Goal: Navigation & Orientation: Find specific page/section

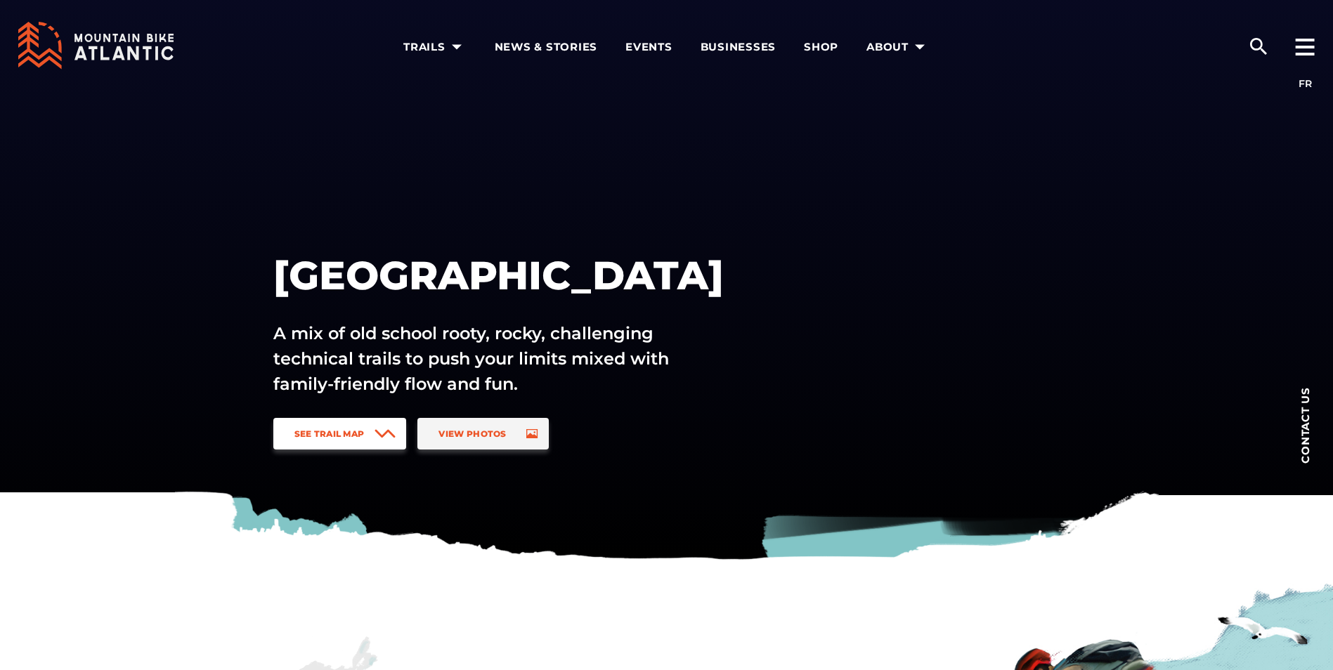
click at [339, 443] on link "See Trail Map" at bounding box center [340, 434] width 134 height 32
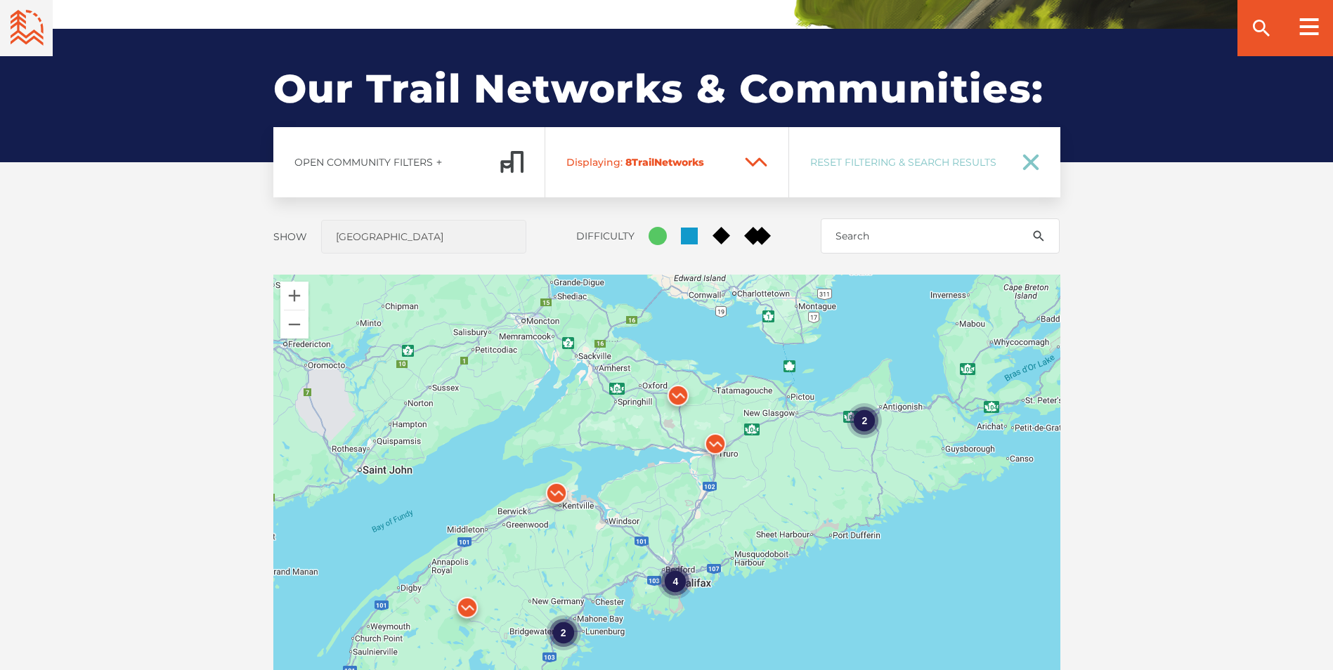
scroll to position [1040, 0]
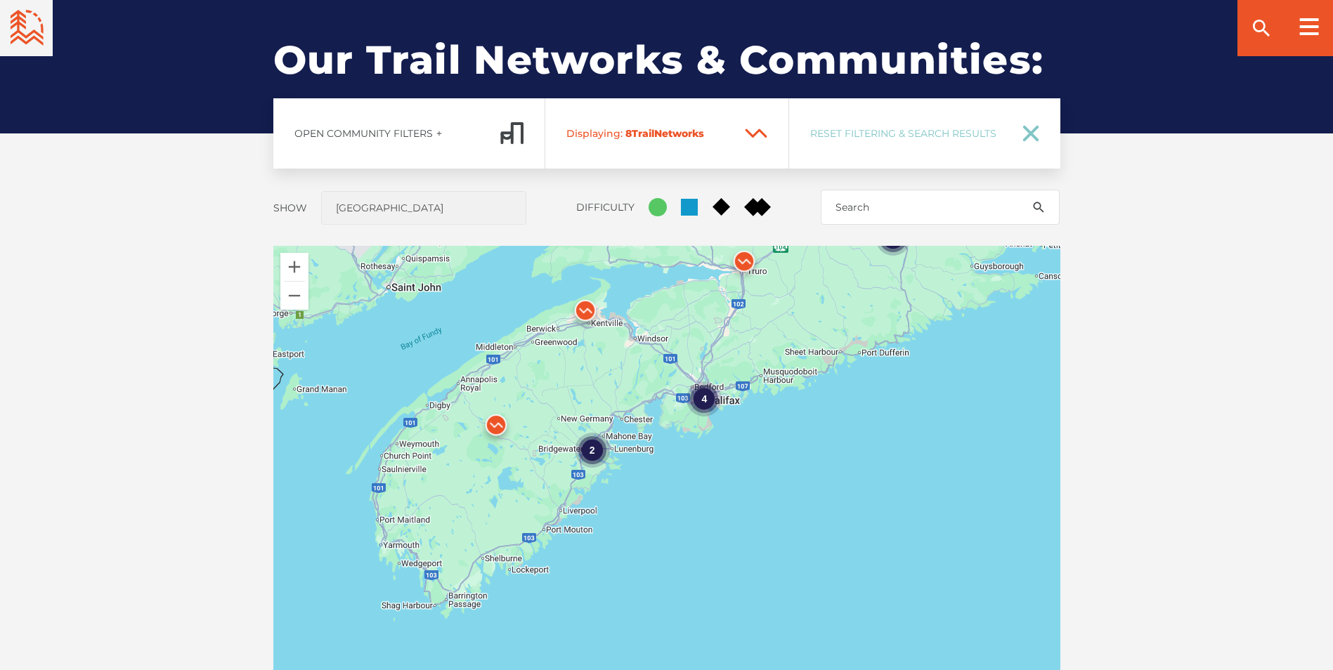
drag, startPoint x: 781, startPoint y: 556, endPoint x: 692, endPoint y: 420, distance: 163.3
click at [810, 410] on div "4 2 2" at bounding box center [666, 492] width 787 height 492
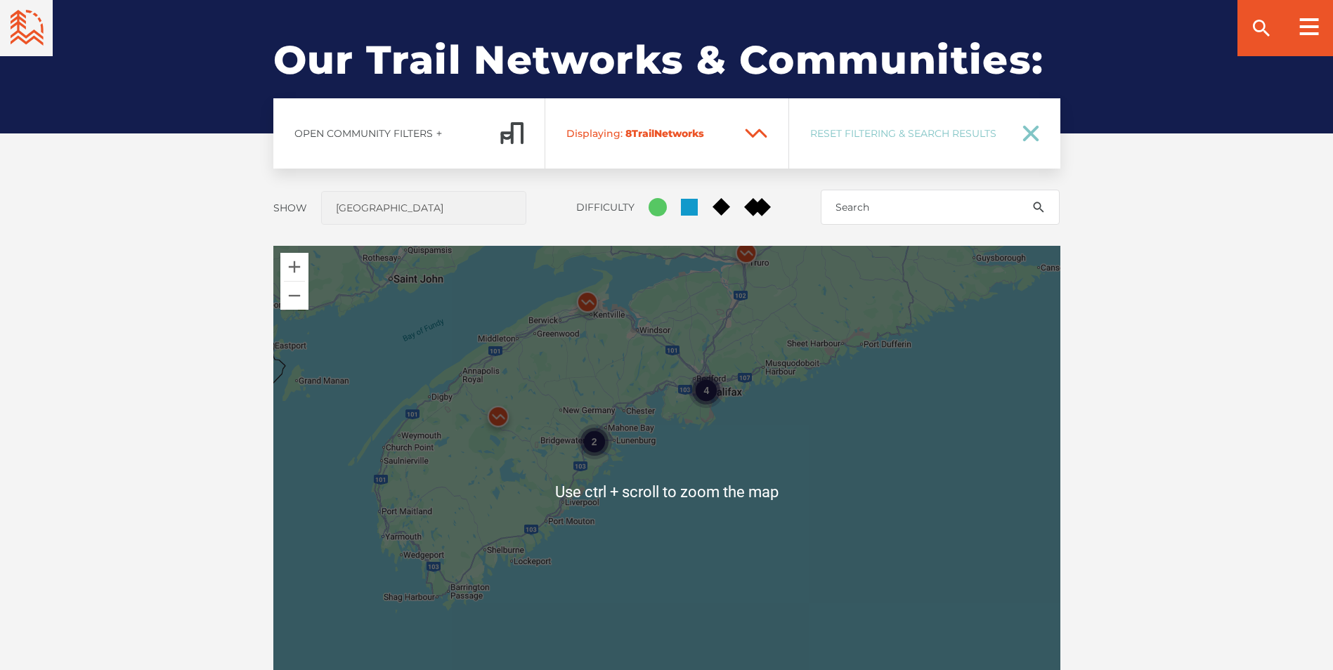
click at [374, 354] on div "4 2 2" at bounding box center [666, 492] width 787 height 492
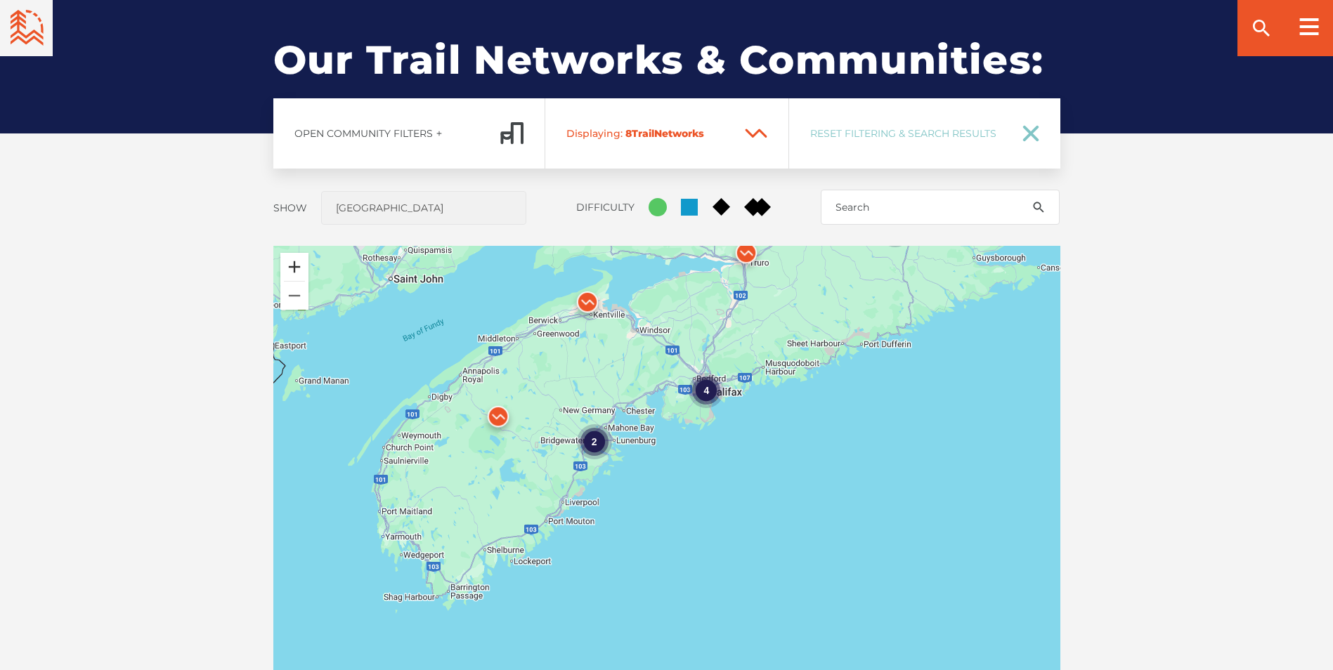
click at [292, 262] on button "Zoom in" at bounding box center [294, 267] width 28 height 28
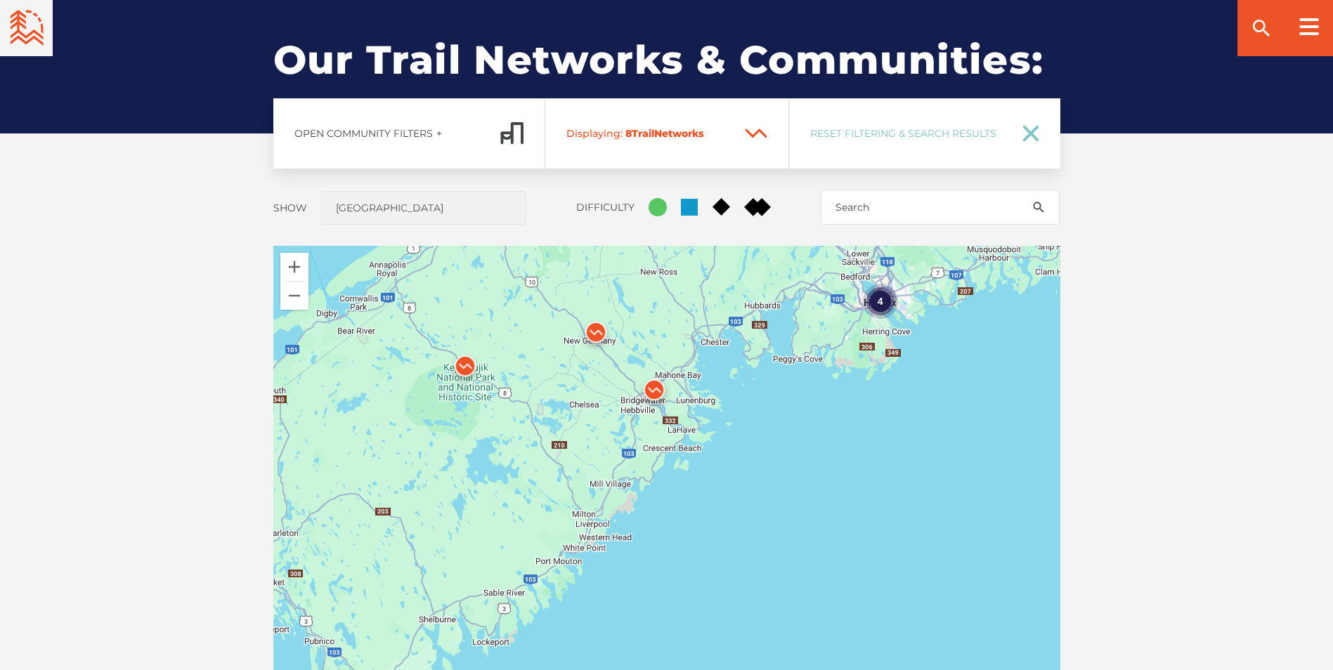
drag, startPoint x: 492, startPoint y: 440, endPoint x: 628, endPoint y: 454, distance: 137.1
click at [628, 454] on div "4" at bounding box center [666, 492] width 787 height 492
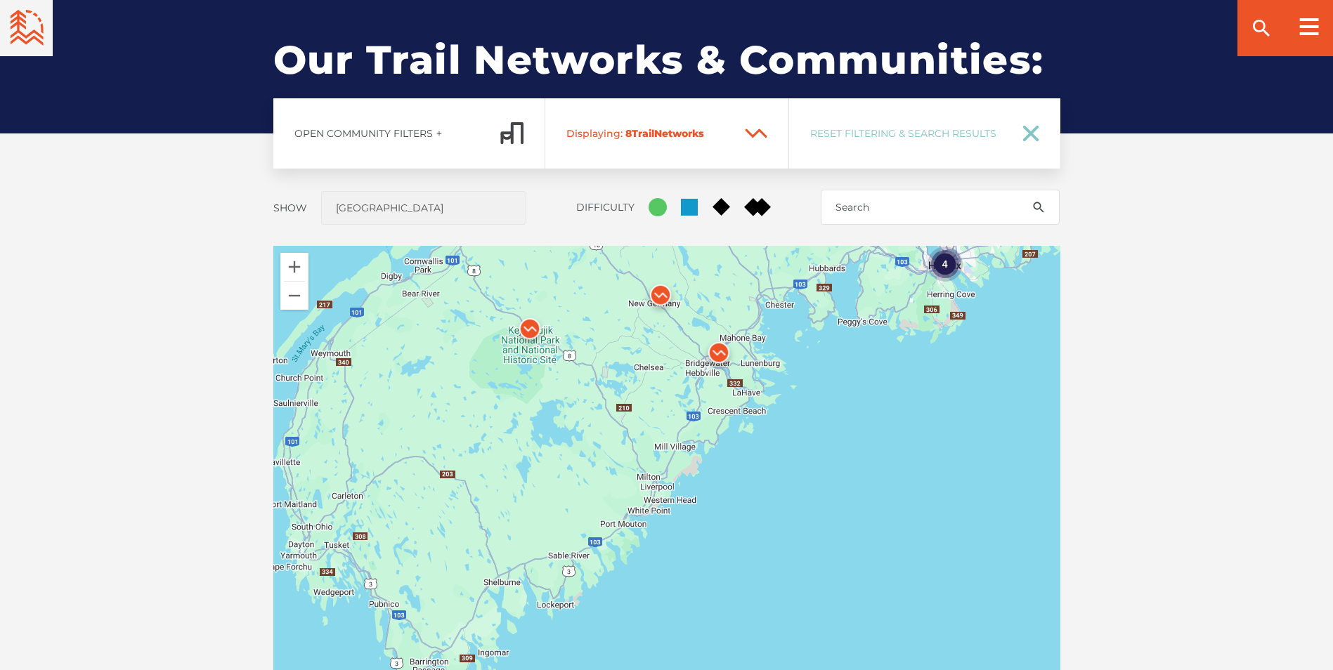
drag, startPoint x: 490, startPoint y: 408, endPoint x: 561, endPoint y: 367, distance: 81.9
click at [561, 367] on div "4" at bounding box center [666, 492] width 787 height 492
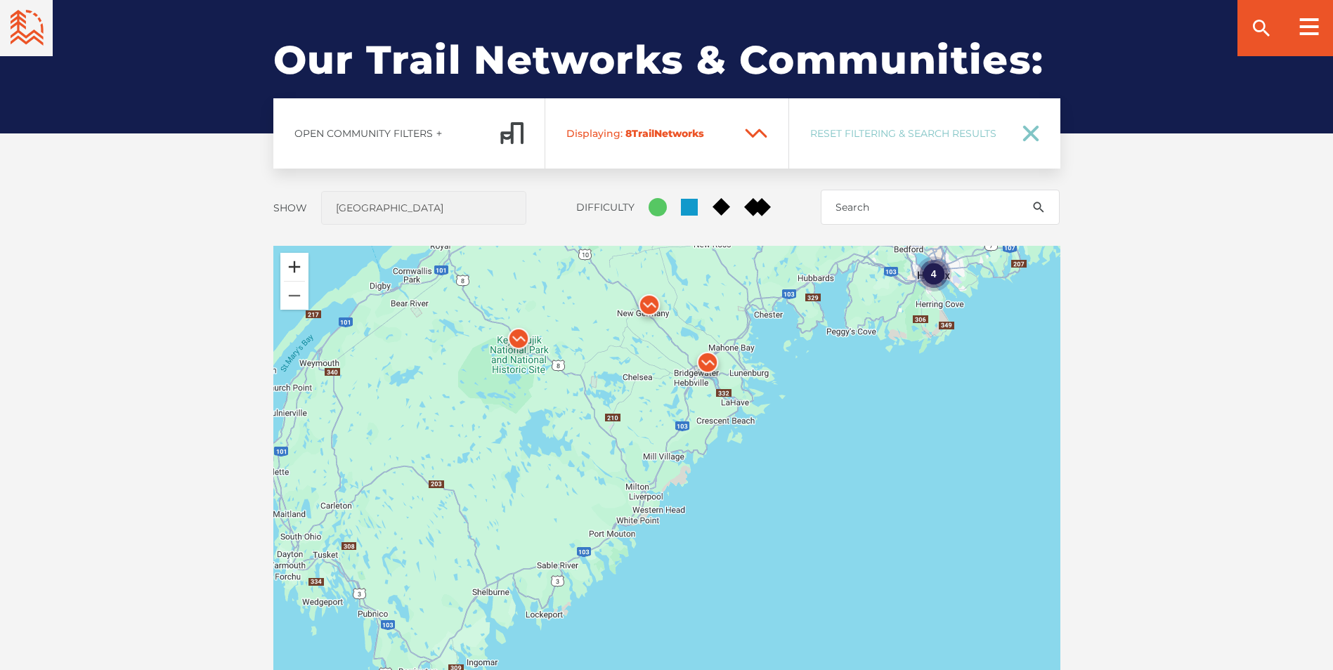
click at [304, 263] on button "Zoom in" at bounding box center [294, 267] width 28 height 28
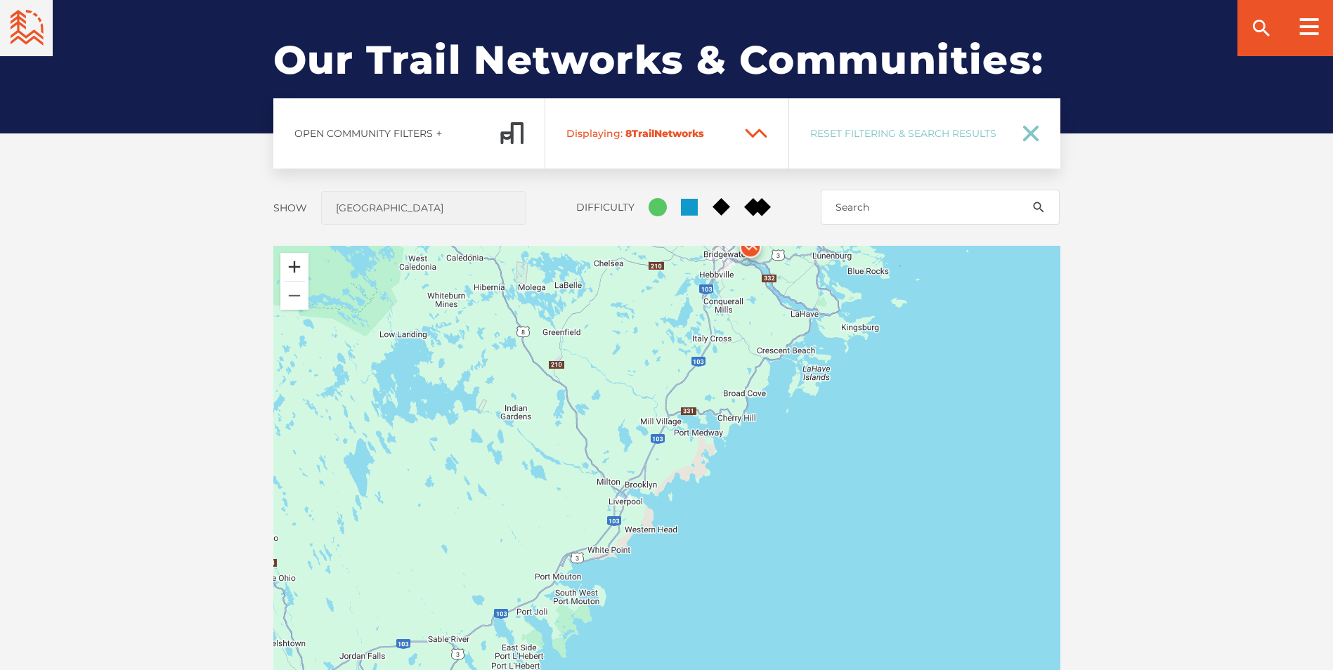
click at [303, 263] on button "Zoom in" at bounding box center [294, 267] width 28 height 28
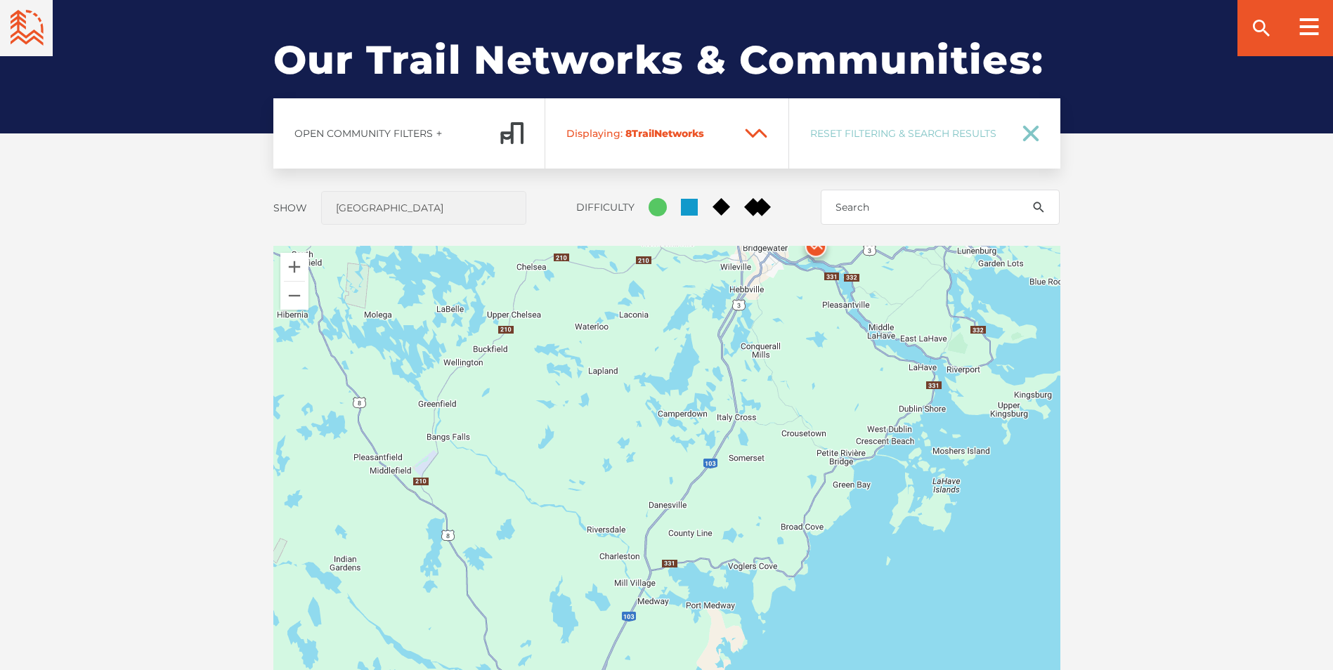
drag, startPoint x: 771, startPoint y: 349, endPoint x: 751, endPoint y: 587, distance: 238.4
click at [751, 587] on div at bounding box center [666, 492] width 787 height 492
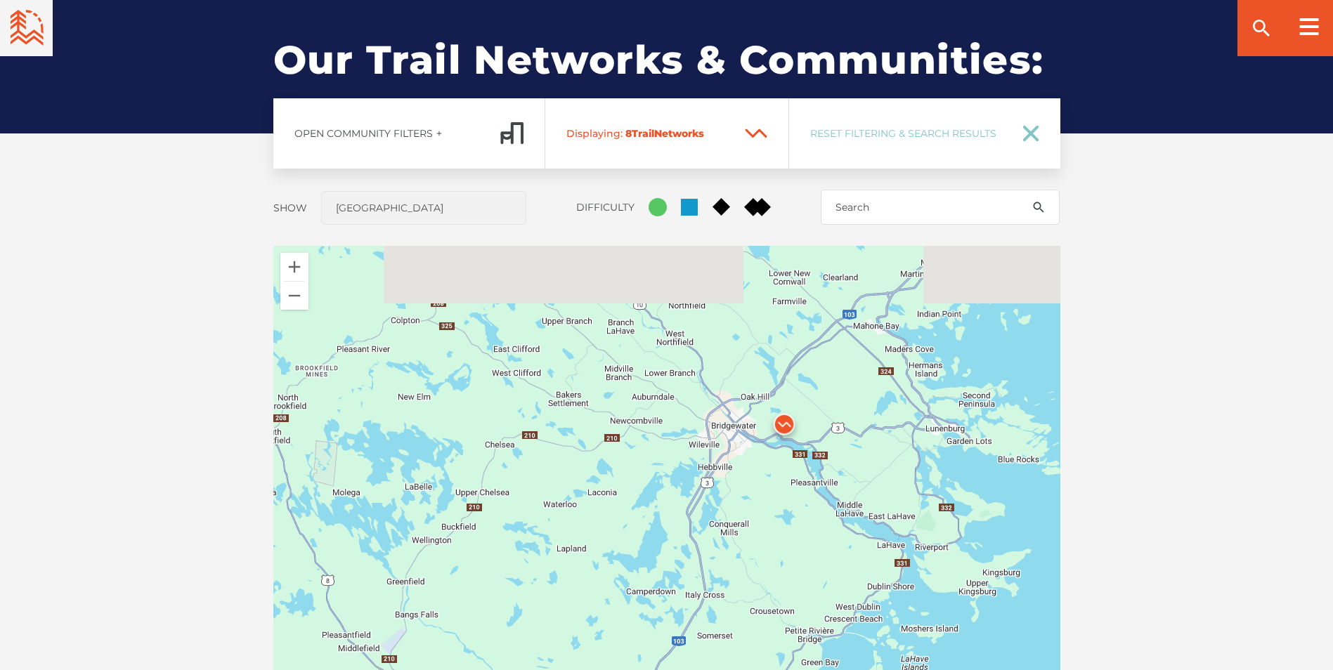
drag, startPoint x: 884, startPoint y: 294, endPoint x: 850, endPoint y: 470, distance: 179.7
click at [850, 470] on div at bounding box center [666, 492] width 787 height 492
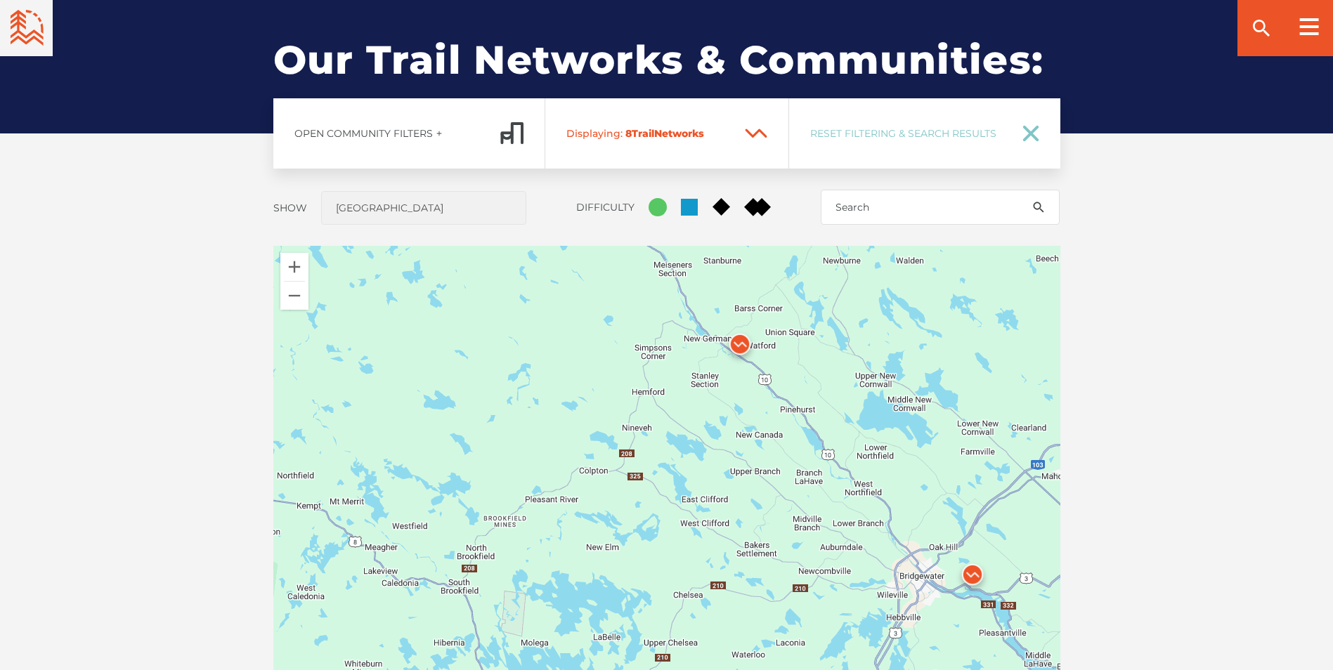
drag, startPoint x: 584, startPoint y: 343, endPoint x: 772, endPoint y: 483, distance: 234.6
click at [772, 483] on div at bounding box center [666, 492] width 787 height 492
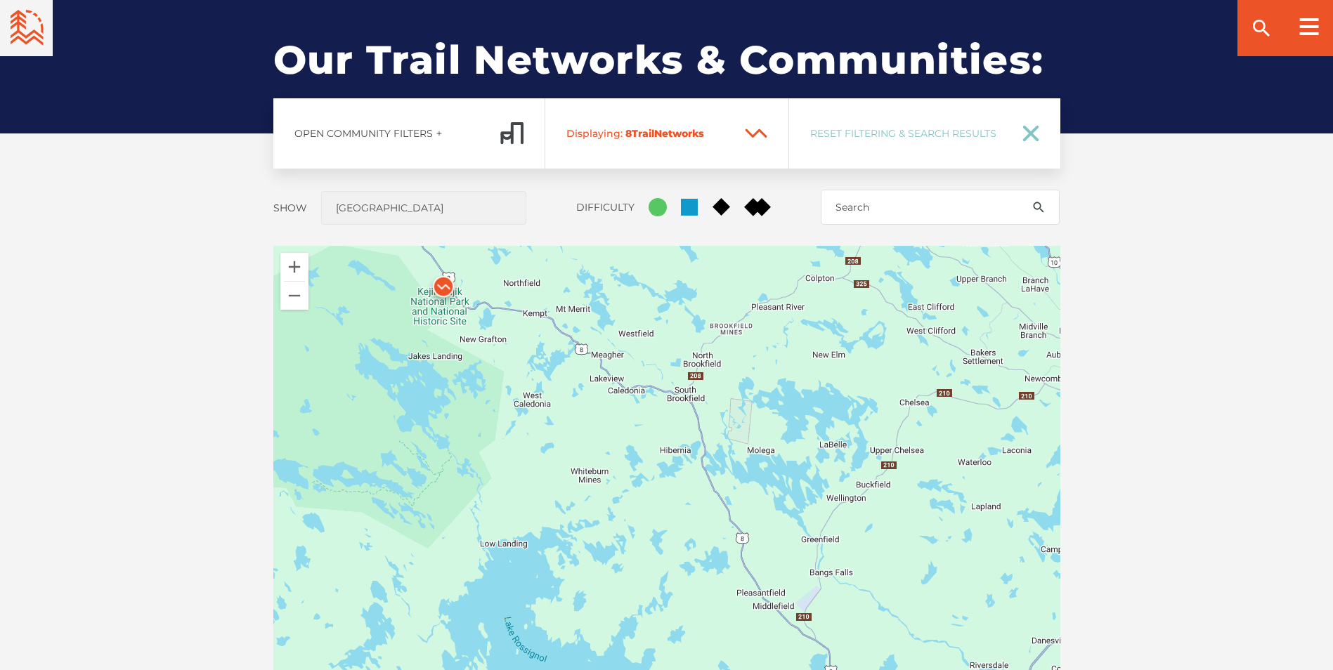
drag, startPoint x: 642, startPoint y: 420, endPoint x: 793, endPoint y: 297, distance: 194.4
click at [793, 297] on div at bounding box center [666, 492] width 787 height 492
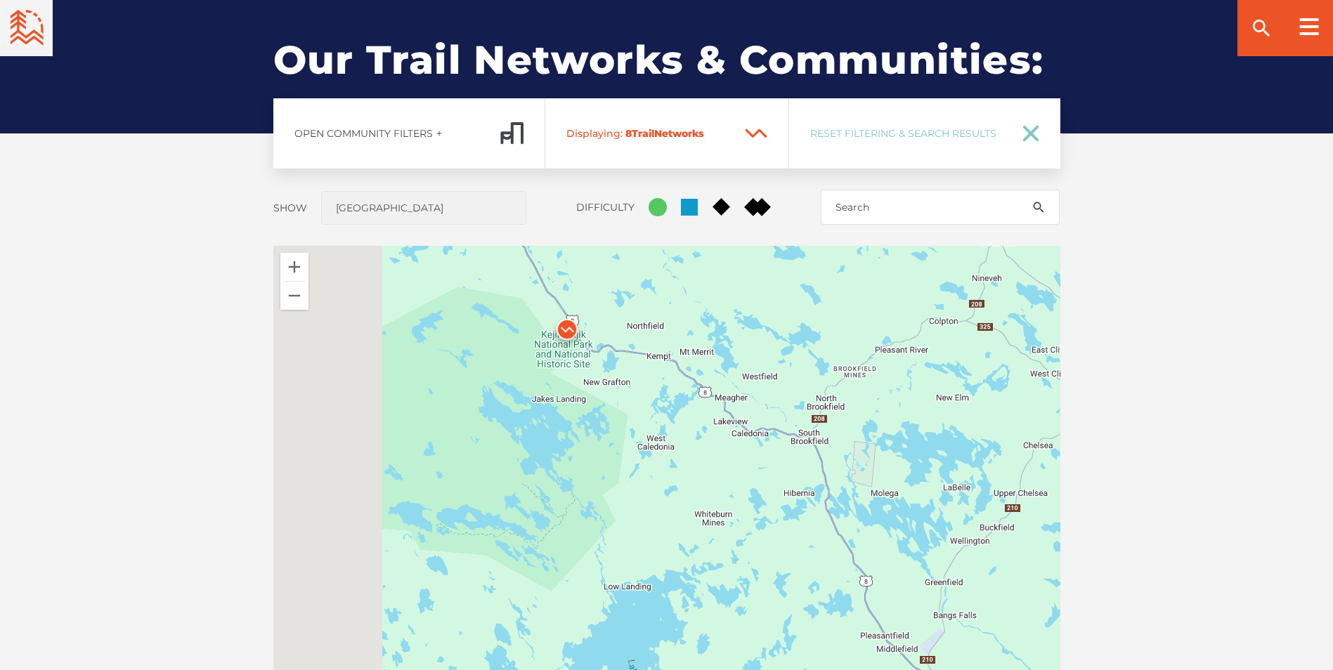
drag, startPoint x: 521, startPoint y: 332, endPoint x: 772, endPoint y: 419, distance: 265.4
click at [772, 419] on div at bounding box center [666, 492] width 787 height 492
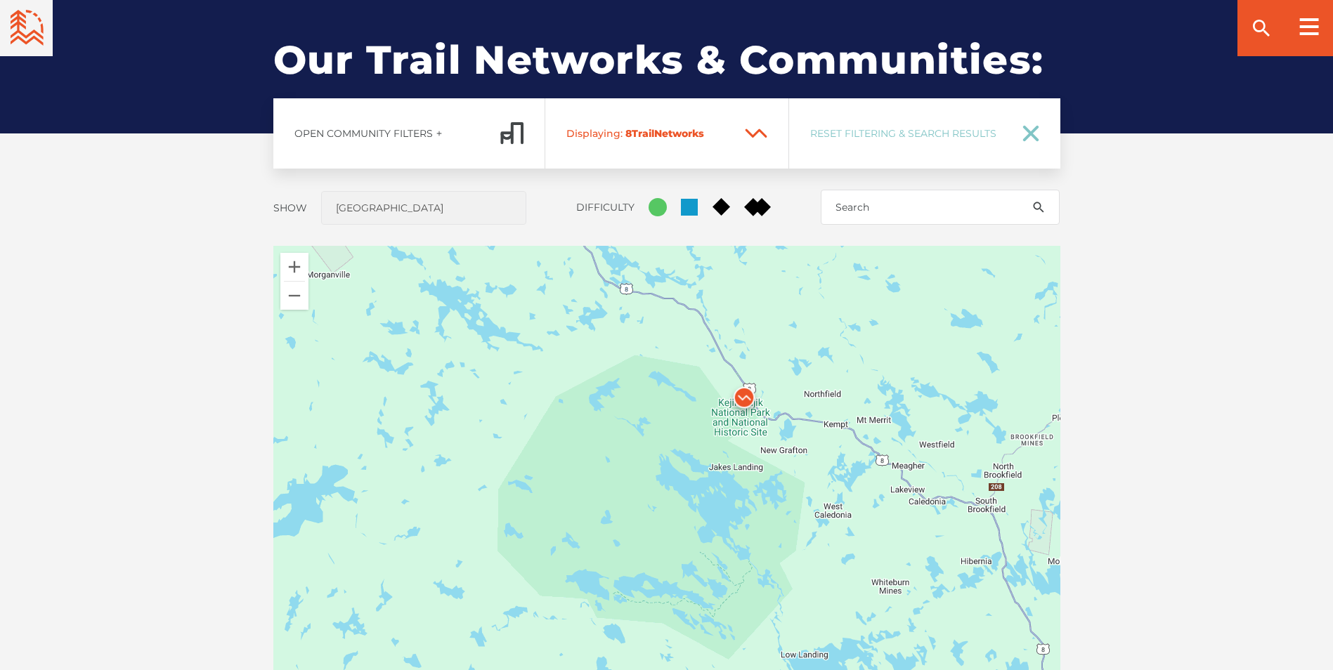
click at [747, 396] on img at bounding box center [744, 401] width 42 height 42
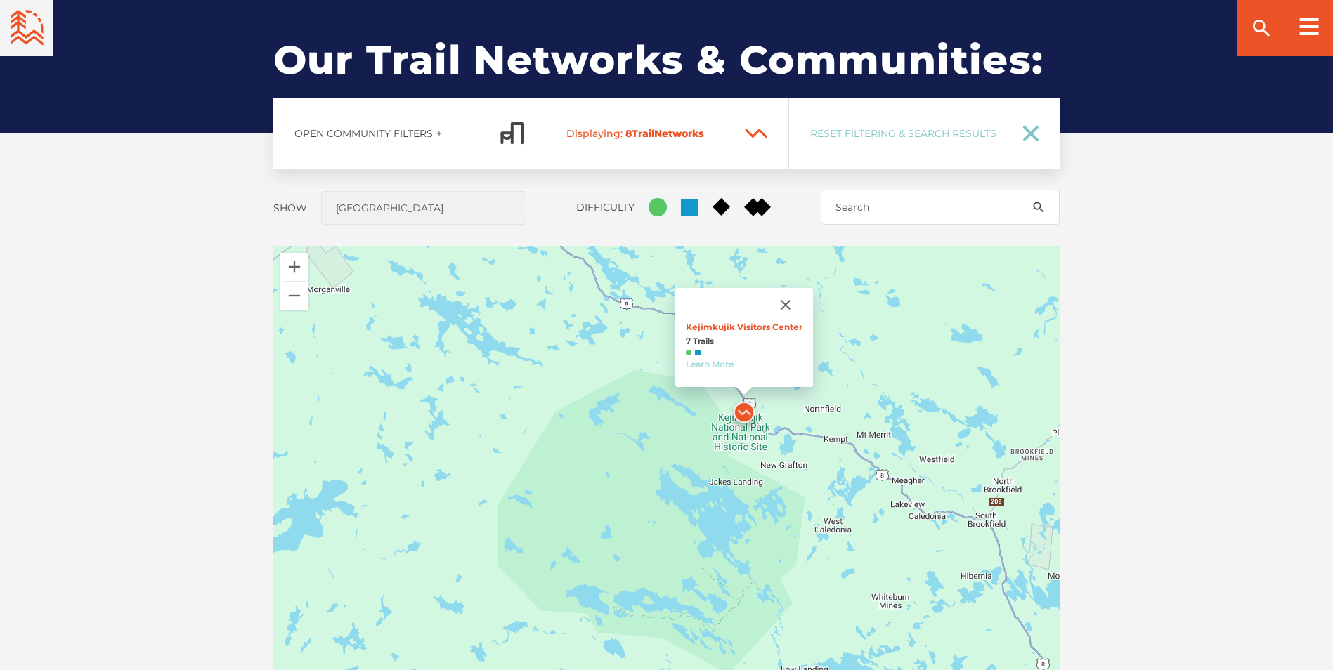
click at [696, 367] on link "Learn More" at bounding box center [710, 364] width 48 height 11
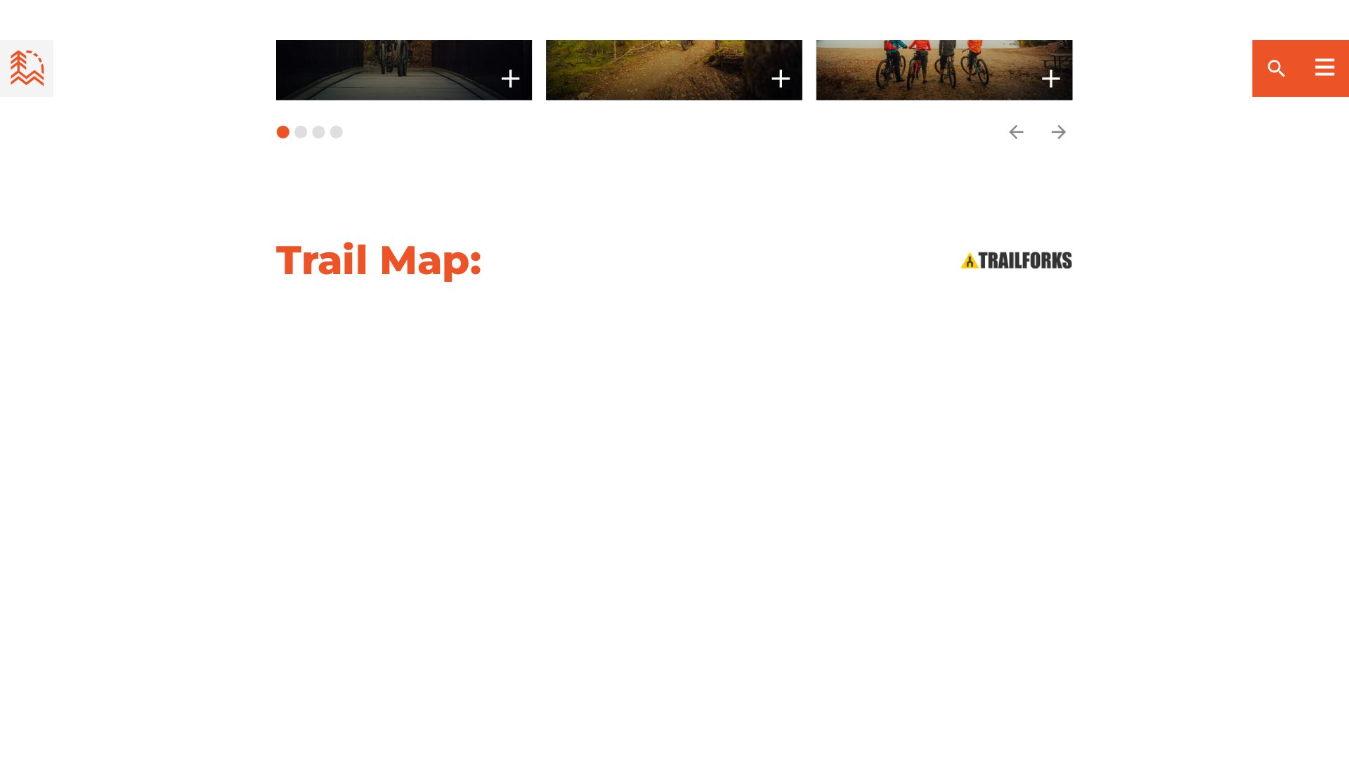
scroll to position [1640, 0]
